Goal: Information Seeking & Learning: Understand process/instructions

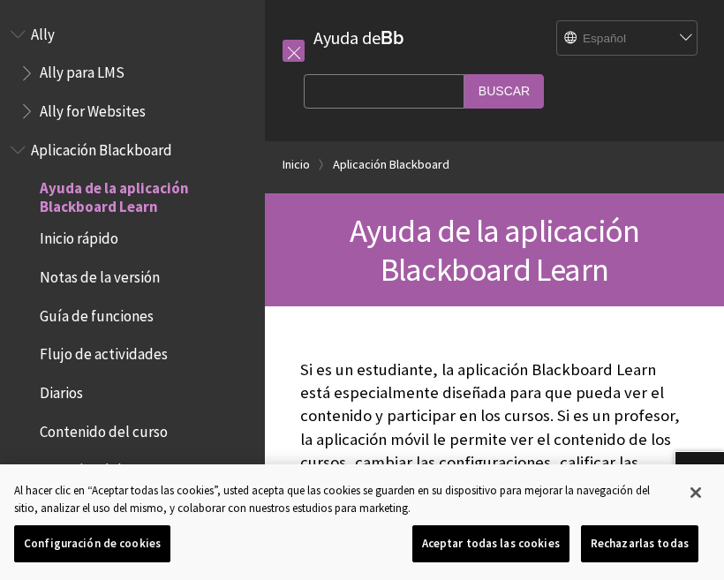
scroll to position [145, 0]
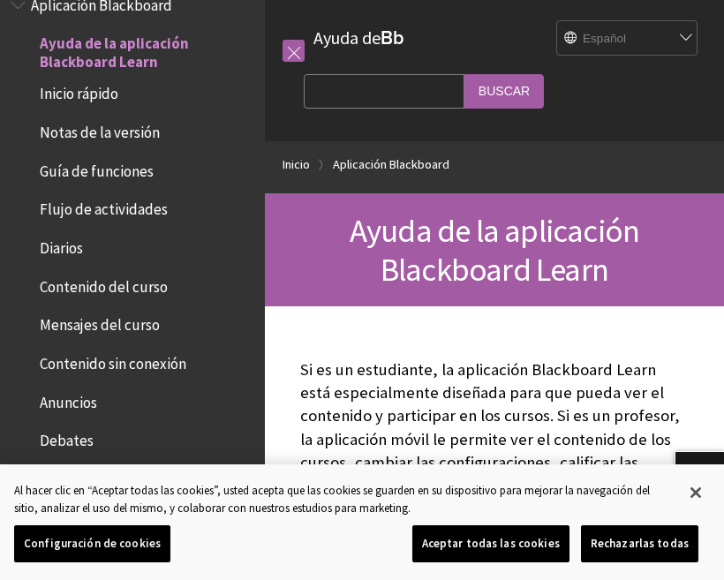
click at [99, 87] on span "Inicio rápido" at bounding box center [79, 91] width 79 height 24
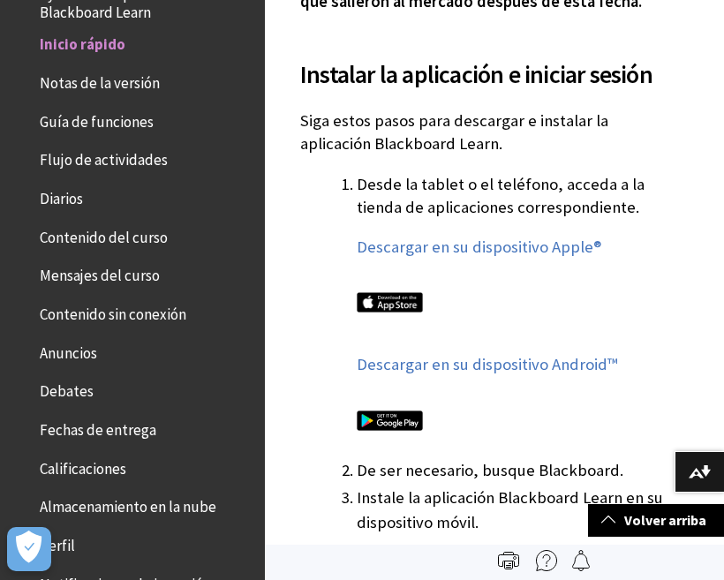
scroll to position [1175, 0]
